Goal: Information Seeking & Learning: Learn about a topic

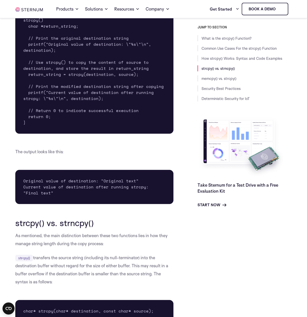
scroll to position [1046, 0]
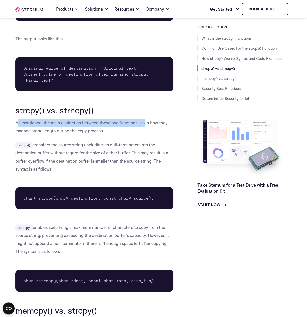
drag, startPoint x: 18, startPoint y: 123, endPoint x: 146, endPoint y: 125, distance: 128.0
click at [146, 125] on p "As mentioned, the main distinction between these two functions lies in how they…" at bounding box center [94, 127] width 158 height 16
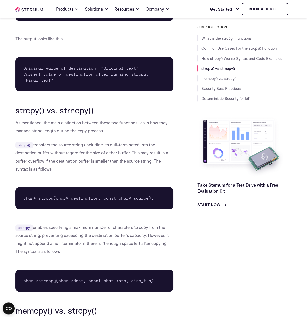
click at [138, 135] on p "As mentioned, the main distinction between these two functions lies in how they…" at bounding box center [94, 127] width 158 height 16
drag, startPoint x: 40, startPoint y: 147, endPoint x: 122, endPoint y: 143, distance: 82.2
click at [122, 143] on p "strcpy() transfers the source string (including its null-terminator) into the d…" at bounding box center [94, 157] width 158 height 32
click at [19, 146] on code "strcpy()" at bounding box center [24, 145] width 18 height 7
drag, startPoint x: 48, startPoint y: 145, endPoint x: 156, endPoint y: 146, distance: 108.4
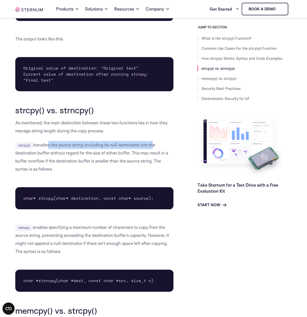
click at [153, 143] on p "strcpy() transfers the source string (including its null-terminator) into the d…" at bounding box center [94, 157] width 158 height 32
drag, startPoint x: 156, startPoint y: 146, endPoint x: 98, endPoint y: 149, distance: 58.3
click at [156, 146] on p "strcpy() transfers the source string (including its null-terminator) into the d…" at bounding box center [94, 157] width 158 height 32
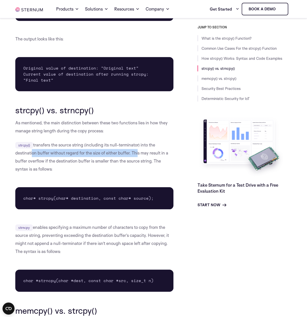
drag, startPoint x: 31, startPoint y: 154, endPoint x: 138, endPoint y: 150, distance: 106.7
click at [138, 150] on p "strcpy() transfers the source string (including its null-terminator) into the d…" at bounding box center [94, 157] width 158 height 32
drag, startPoint x: 100, startPoint y: 157, endPoint x: 103, endPoint y: 157, distance: 2.8
click at [102, 157] on p "strcpy() transfers the source string (including its null-terminator) into the d…" at bounding box center [94, 157] width 158 height 32
drag, startPoint x: 116, startPoint y: 153, endPoint x: 132, endPoint y: 155, distance: 16.0
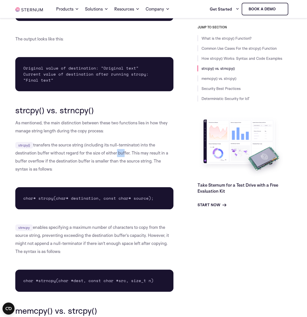
click at [130, 154] on p "strcpy() transfers the source string (including its null-terminator) into the d…" at bounding box center [94, 157] width 158 height 32
click at [145, 158] on p "strcpy() transfers the source string (including its null-terminator) into the d…" at bounding box center [94, 157] width 158 height 32
click at [139, 171] on p "strcpy() transfers the source string (including its null-terminator) into the d…" at bounding box center [94, 157] width 158 height 32
drag, startPoint x: 36, startPoint y: 161, endPoint x: 119, endPoint y: 152, distance: 83.8
click at [97, 151] on p "strcpy() transfers the source string (including its null-terminator) into the d…" at bounding box center [94, 157] width 158 height 32
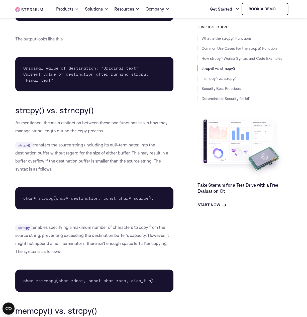
click at [141, 171] on p "strcpy() transfers the source string (including its null-terminator) into the d…" at bounding box center [94, 157] width 158 height 32
drag, startPoint x: 137, startPoint y: 155, endPoint x: 162, endPoint y: 154, distance: 25.4
click at [162, 154] on p "strcpy() transfers the source string (including its null-terminator) into the d…" at bounding box center [94, 157] width 158 height 32
drag, startPoint x: 37, startPoint y: 164, endPoint x: 126, endPoint y: 172, distance: 89.2
click at [122, 170] on p "strcpy() transfers the source string (including its null-terminator) into the d…" at bounding box center [94, 157] width 158 height 32
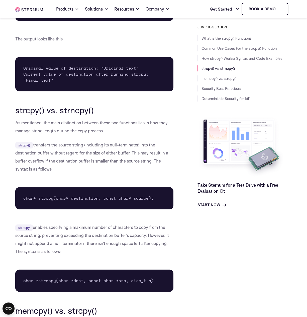
click at [115, 185] on div "What is the strcpy() Function? The strcpy() function is a standard library func…" at bounding box center [94, 129] width 158 height 2035
drag, startPoint x: 112, startPoint y: 160, endPoint x: 162, endPoint y: 163, distance: 50.3
click at [162, 163] on p "strcpy() transfers the source string (including its null-terminator) into the d…" at bounding box center [94, 157] width 158 height 32
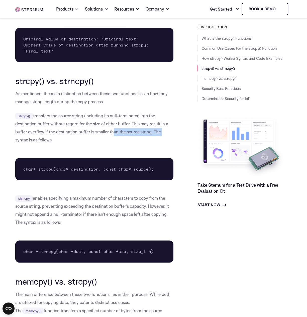
scroll to position [1104, 0]
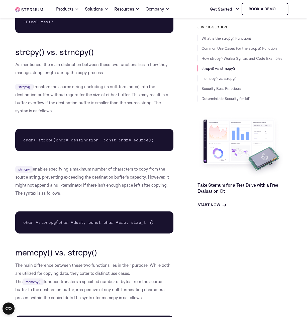
click at [101, 125] on div "What is the strcpy() Function? The strcpy() function is a standard library func…" at bounding box center [94, 70] width 158 height 2035
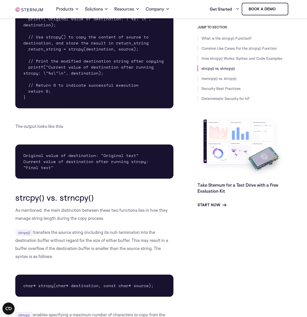
scroll to position [1017, 0]
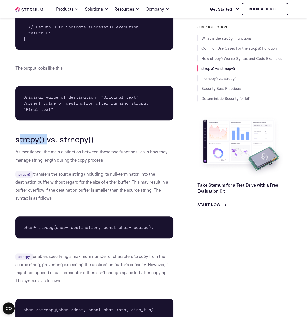
drag, startPoint x: 18, startPoint y: 141, endPoint x: 46, endPoint y: 139, distance: 28.7
click at [48, 138] on h2 "strcpy() vs. strncpy()" at bounding box center [94, 139] width 158 height 10
click at [41, 145] on div "What is the strcpy() Function? The strcpy() function is a standard library func…" at bounding box center [94, 158] width 158 height 2035
drag, startPoint x: 18, startPoint y: 142, endPoint x: 48, endPoint y: 139, distance: 30.5
click at [41, 139] on h2 "strcpy() vs. strncpy()" at bounding box center [94, 139] width 158 height 10
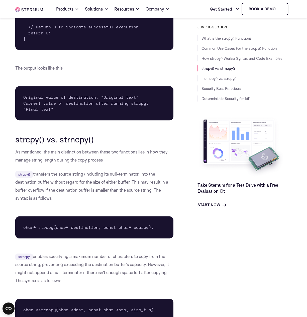
click at [5, 141] on div "What is the strcpy() Function? The strcpy() function is a standard library func…" at bounding box center [153, 158] width 307 height 2035
drag, startPoint x: 15, startPoint y: 139, endPoint x: 47, endPoint y: 140, distance: 31.9
click at [47, 140] on div "What is the strcpy() Function? The strcpy() function is a standard library func…" at bounding box center [95, 158] width 166 height 2035
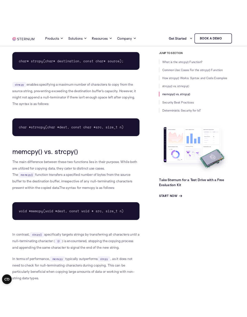
scroll to position [1250, 0]
